Goal: Navigation & Orientation: Find specific page/section

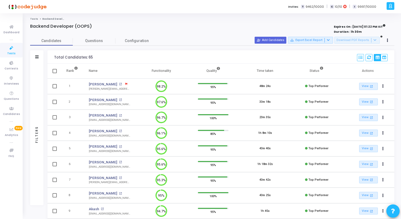
click at [13, 48] on icon at bounding box center [11, 48] width 11 height 7
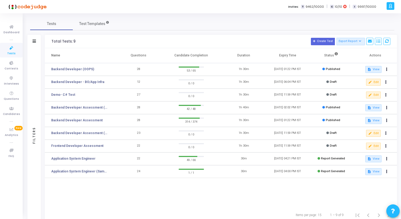
drag, startPoint x: 51, startPoint y: 42, endPoint x: 90, endPoint y: 42, distance: 38.7
click at [90, 42] on h3 "Total Tests: 9 Create Test Export Report Id Name Job Role Questions Candidate C…" at bounding box center [220, 41] width 339 height 7
drag, startPoint x: 90, startPoint y: 42, endPoint x: 51, endPoint y: 39, distance: 38.8
click at [51, 39] on h3 "Total Tests: 9 Create Test Export Report Id Name Job Role Questions Candidate C…" at bounding box center [220, 41] width 339 height 7
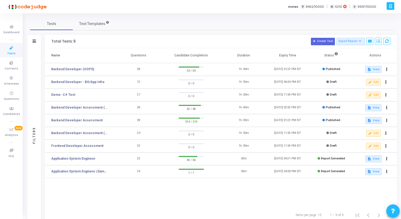
click at [51, 39] on div "Total Tests: 9" at bounding box center [63, 41] width 24 height 4
drag, startPoint x: 51, startPoint y: 41, endPoint x: 75, endPoint y: 42, distance: 23.2
click at [75, 42] on h3 "Total Tests: 9 Create Test Export Report Id Name Job Role Questions Candidate C…" at bounding box center [220, 41] width 339 height 7
drag, startPoint x: 75, startPoint y: 42, endPoint x: 49, endPoint y: 41, distance: 25.3
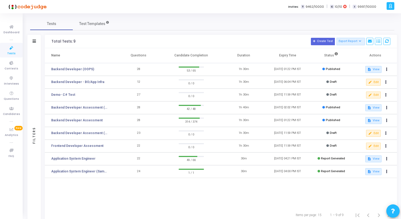
click at [49, 41] on div "Total Tests: 9 Create Test Export Report Id Name Job Role Questions Candidate C…" at bounding box center [221, 41] width 352 height 13
drag, startPoint x: 49, startPoint y: 41, endPoint x: 77, endPoint y: 42, distance: 27.5
click at [77, 42] on div "Total Tests: 9 Create Test Export Report Id Name Job Role Questions Candidate C…" at bounding box center [221, 41] width 352 height 13
click at [77, 42] on h3 "Total Tests: 9 Create Test Export Report Id Name Job Role Questions Candidate C…" at bounding box center [220, 41] width 339 height 7
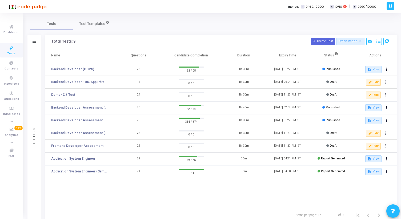
drag, startPoint x: 77, startPoint y: 42, endPoint x: 51, endPoint y: 42, distance: 25.9
click at [51, 42] on div "Total Tests: 9 Create Test Export Report Id Name Job Role Questions Candidate C…" at bounding box center [221, 41] width 352 height 13
drag, startPoint x: 52, startPoint y: 42, endPoint x: 83, endPoint y: 43, distance: 30.7
click at [83, 43] on h3 "Total Tests: 9 Create Test Export Report Id Name Job Role Questions Candidate C…" at bounding box center [220, 41] width 339 height 7
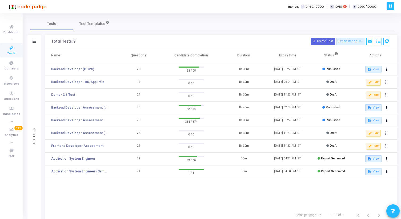
click at [83, 43] on h3 "Total Tests: 9 Create Test Export Report Id Name Job Role Questions Candidate C…" at bounding box center [220, 41] width 339 height 7
drag, startPoint x: 83, startPoint y: 43, endPoint x: 54, endPoint y: 42, distance: 29.1
click at [54, 42] on h3 "Total Tests: 9 Create Test Export Report Id Name Job Role Questions Candidate C…" at bounding box center [220, 41] width 339 height 7
click at [54, 42] on div "Total Tests: 9" at bounding box center [63, 41] width 24 height 4
drag, startPoint x: 50, startPoint y: 42, endPoint x: 80, endPoint y: 43, distance: 29.9
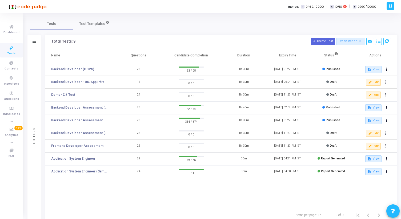
click at [79, 43] on div "Total Tests: 9 Create Test Export Report Id Name Job Role Questions Candidate C…" at bounding box center [221, 41] width 352 height 13
click at [80, 43] on h3 "Total Tests: 9 Create Test Export Report Id Name Job Role Questions Candidate C…" at bounding box center [220, 41] width 339 height 7
drag, startPoint x: 80, startPoint y: 43, endPoint x: 47, endPoint y: 41, distance: 32.9
click at [47, 41] on div "Total Tests: 9 Create Test Export Report Id Name Job Role Questions Candidate C…" at bounding box center [221, 41] width 352 height 13
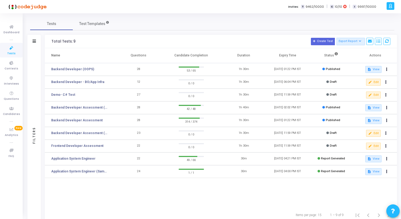
drag, startPoint x: 47, startPoint y: 41, endPoint x: 79, endPoint y: 41, distance: 31.5
click at [79, 41] on div "Total Tests: 9 Create Test Export Report Id Name Job Role Questions Candidate C…" at bounding box center [221, 41] width 352 height 13
click at [79, 41] on h3 "Total Tests: 9 Create Test Export Report Id Name Job Role Questions Candidate C…" at bounding box center [220, 41] width 339 height 7
drag, startPoint x: 79, startPoint y: 41, endPoint x: 48, endPoint y: 40, distance: 30.7
click at [48, 41] on div "Total Tests: 9 Create Test Export Report Id Name Job Role Questions Candidate C…" at bounding box center [221, 41] width 352 height 13
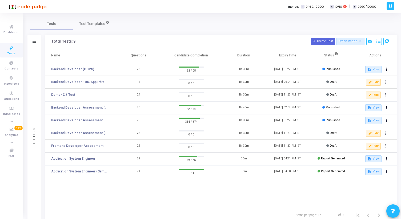
click at [48, 40] on div "Total Tests: 9 Create Test Export Report Id Name Job Role Questions Candidate C…" at bounding box center [221, 41] width 352 height 13
drag, startPoint x: 48, startPoint y: 40, endPoint x: 75, endPoint y: 41, distance: 27.2
click at [75, 41] on div "Total Tests: 9 Create Test Export Report Id Name Job Role Questions Candidate C…" at bounding box center [221, 41] width 352 height 13
click at [75, 41] on h3 "Total Tests: 9 Create Test Export Report Id Name Job Role Questions Candidate C…" at bounding box center [220, 41] width 339 height 7
drag, startPoint x: 75, startPoint y: 41, endPoint x: 49, endPoint y: 41, distance: 26.1
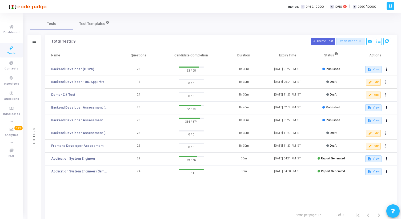
click at [49, 41] on div "Total Tests: 9 Create Test Export Report Id Name Job Role Questions Candidate C…" at bounding box center [221, 41] width 352 height 13
drag, startPoint x: 49, startPoint y: 41, endPoint x: 79, endPoint y: 41, distance: 29.9
click at [79, 41] on div "Total Tests: 9 Create Test Export Report Id Name Job Role Questions Candidate C…" at bounding box center [221, 41] width 352 height 13
click at [79, 41] on h3 "Total Tests: 9 Create Test Export Report Id Name Job Role Questions Candidate C…" at bounding box center [220, 41] width 339 height 7
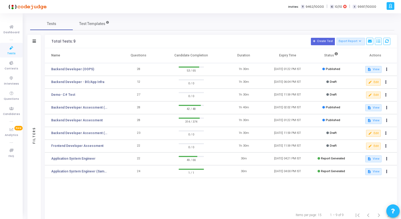
drag, startPoint x: 79, startPoint y: 41, endPoint x: 49, endPoint y: 41, distance: 29.9
click at [49, 41] on div "Total Tests: 9 Create Test Export Report Id Name Job Role Questions Candidate C…" at bounding box center [221, 41] width 352 height 13
drag, startPoint x: 49, startPoint y: 41, endPoint x: 85, endPoint y: 42, distance: 35.7
click at [84, 42] on div "Total Tests: 9 Create Test Export Report Id Name Job Role Questions Candidate C…" at bounding box center [221, 41] width 352 height 13
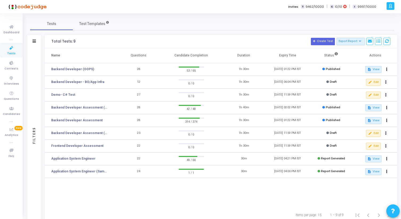
click at [85, 42] on h3 "Total Tests: 9 Create Test Export Report Id Name Job Role Questions Candidate C…" at bounding box center [220, 41] width 339 height 7
drag, startPoint x: 49, startPoint y: 41, endPoint x: 96, endPoint y: 41, distance: 46.7
click at [96, 41] on div "Total Tests: 9 Create Test Export Report Id Name Job Role Questions Candidate C…" at bounding box center [221, 41] width 352 height 13
click at [96, 41] on h3 "Total Tests: 9 Create Test Export Report Id Name Job Role Questions Candidate C…" at bounding box center [220, 41] width 339 height 7
drag, startPoint x: 48, startPoint y: 41, endPoint x: 85, endPoint y: 41, distance: 37.1
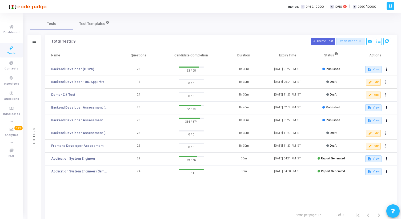
click at [85, 41] on div "Total Tests: 9 Create Test Export Report Id Name Job Role Questions Candidate C…" at bounding box center [221, 41] width 352 height 13
click at [85, 41] on h3 "Total Tests: 9 Create Test Export Report Id Name Job Role Questions Candidate C…" at bounding box center [220, 41] width 339 height 7
